Goal: Task Accomplishment & Management: Manage account settings

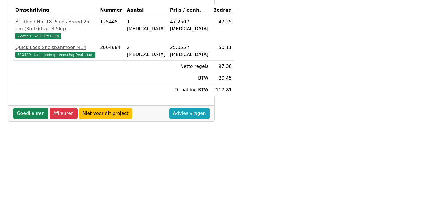
scroll to position [128, 0]
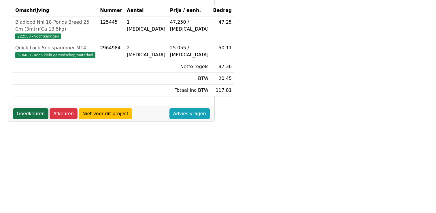
click at [27, 116] on link "Goedkeuren" at bounding box center [30, 113] width 35 height 11
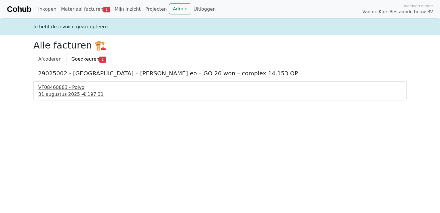
click at [64, 96] on div "31 augustus 2025 - € 197,31" at bounding box center [220, 94] width 364 height 7
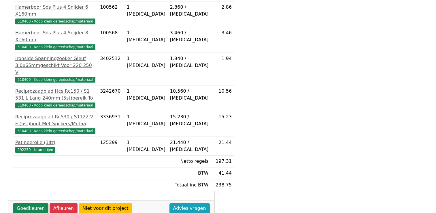
scroll to position [371, 0]
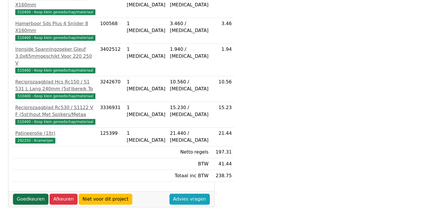
click at [33, 193] on link "Goedkeuren" at bounding box center [30, 198] width 35 height 11
